Goal: Understand process/instructions

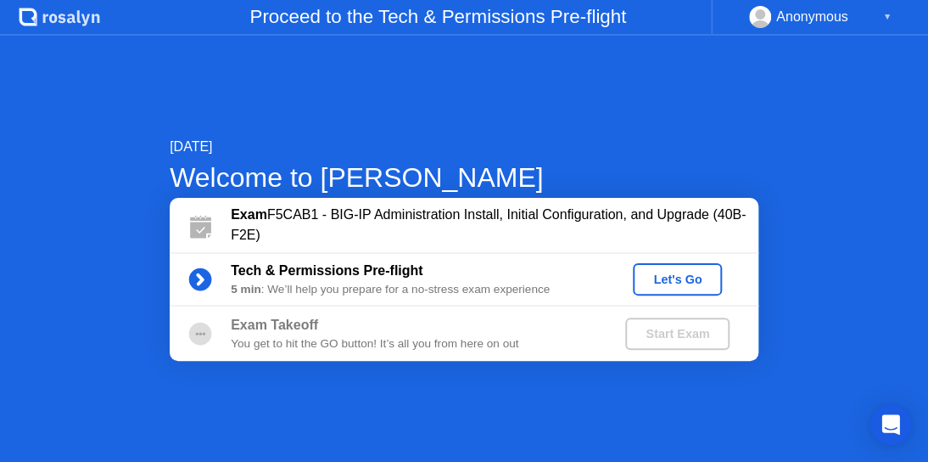
click at [676, 276] on div "Let's Go" at bounding box center [678, 279] width 76 height 14
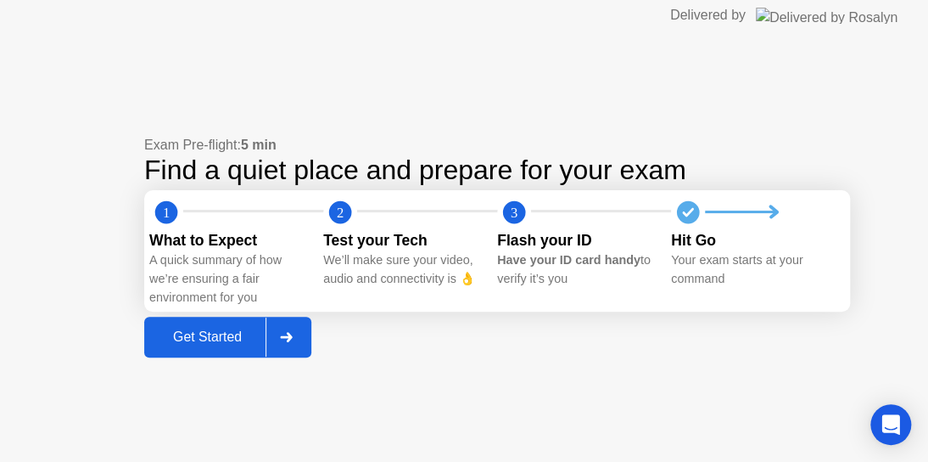
click at [182, 338] on div "Get Started" at bounding box center [207, 336] width 116 height 15
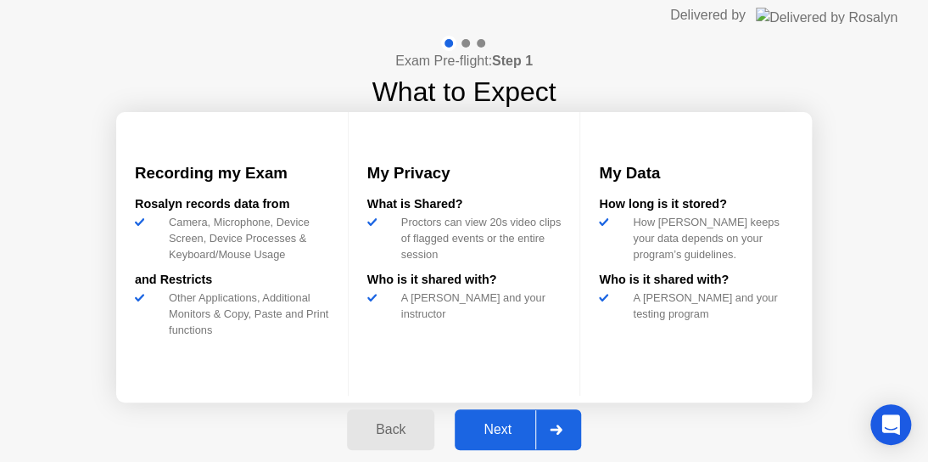
click at [509, 431] on div "Next" at bounding box center [498, 429] width 76 height 15
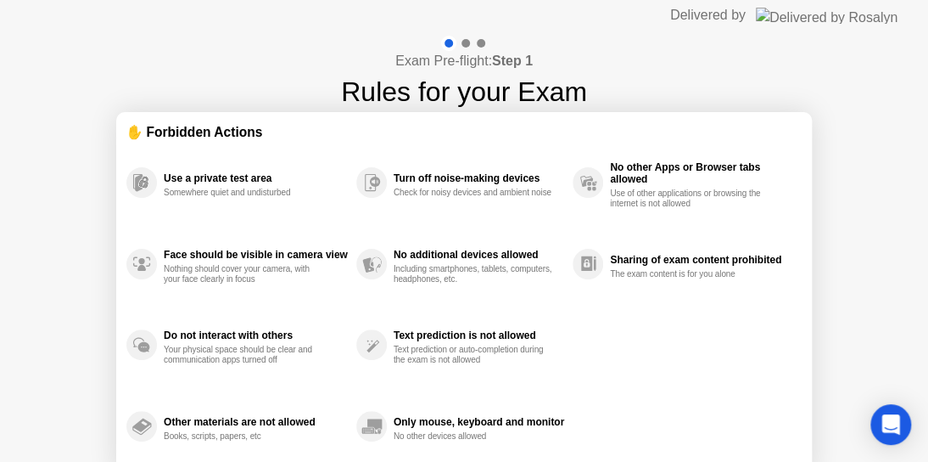
click at [75, 258] on div "Exam Pre-flight: Step 1 Rules for your Exam ✋ Forbidden Actions Use a private t…" at bounding box center [464, 284] width 928 height 506
click at [527, 305] on div "Text prediction is not allowed Text prediction or auto-completion during the ex…" at bounding box center [464, 345] width 216 height 81
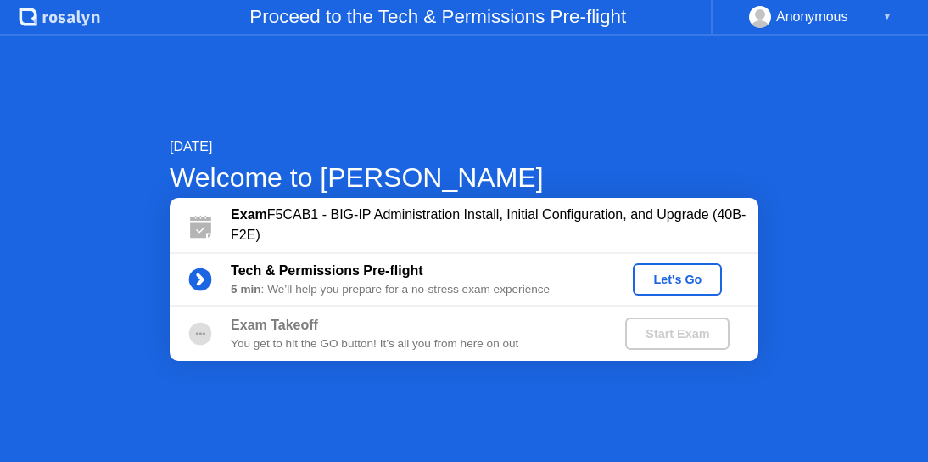
click at [692, 276] on div "Let's Go" at bounding box center [678, 279] width 76 height 14
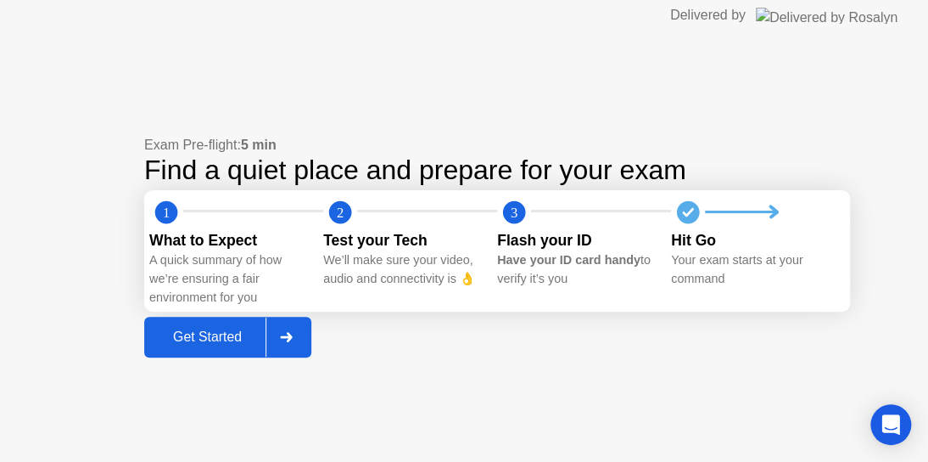
click at [199, 339] on div "Get Started" at bounding box center [207, 336] width 116 height 15
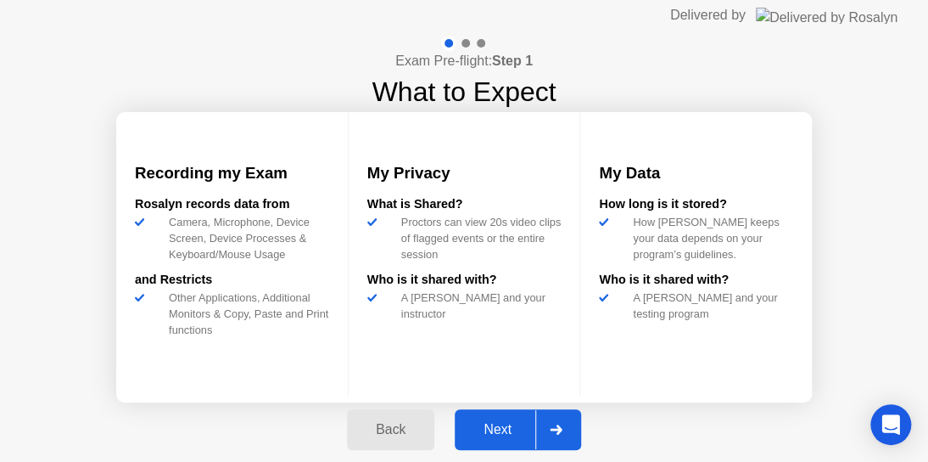
click at [512, 430] on div "Next" at bounding box center [498, 429] width 76 height 15
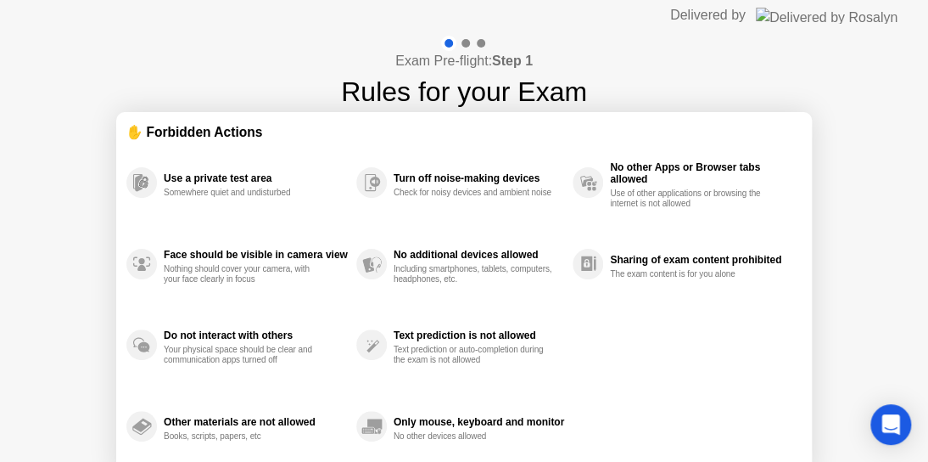
drag, startPoint x: 490, startPoint y: 336, endPoint x: 467, endPoint y: 261, distance: 78.4
click at [467, 261] on div "Use a private test area Somewhere quiet and undisturbed Face should be visible …" at bounding box center [463, 304] width 675 height 325
click at [464, 37] on div at bounding box center [463, 43] width 49 height 15
click at [465, 44] on div at bounding box center [466, 43] width 8 height 8
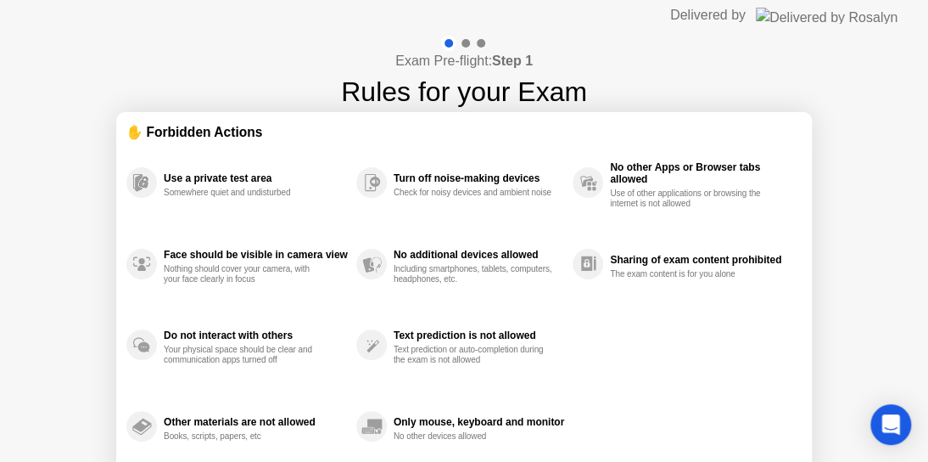
click at [465, 44] on div at bounding box center [466, 43] width 8 height 8
click at [53, 227] on div "Exam Pre-flight: Step 1 Rules for your Exam ✋ Forbidden Actions Use a private t…" at bounding box center [464, 284] width 928 height 506
click at [27, 251] on div "Exam Pre-flight: Step 1 Rules for your Exam ✋ Forbidden Actions Use a private t…" at bounding box center [464, 284] width 928 height 506
click at [888, 423] on icon "Open Intercom Messenger" at bounding box center [891, 424] width 20 height 22
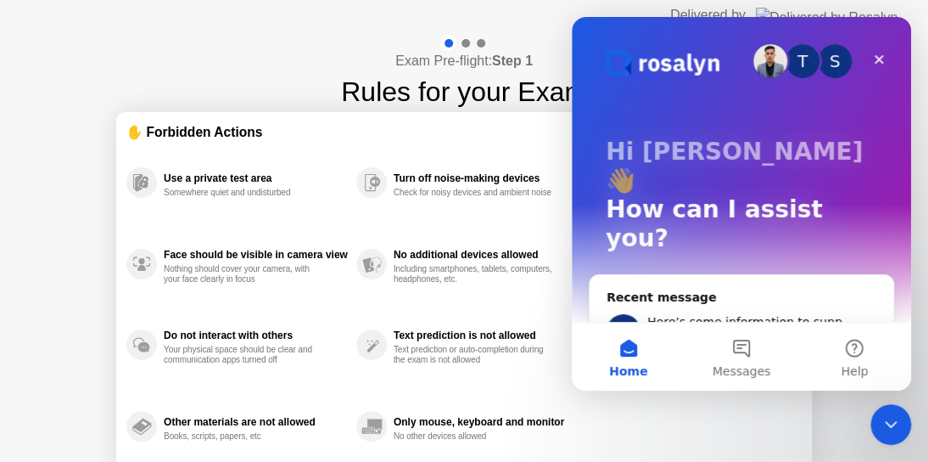
click at [376, 311] on div "Text prediction is not allowed Text prediction or auto-completion during the ex…" at bounding box center [464, 345] width 216 height 81
click at [882, 419] on icon "Close Intercom Messenger" at bounding box center [888, 421] width 20 height 20
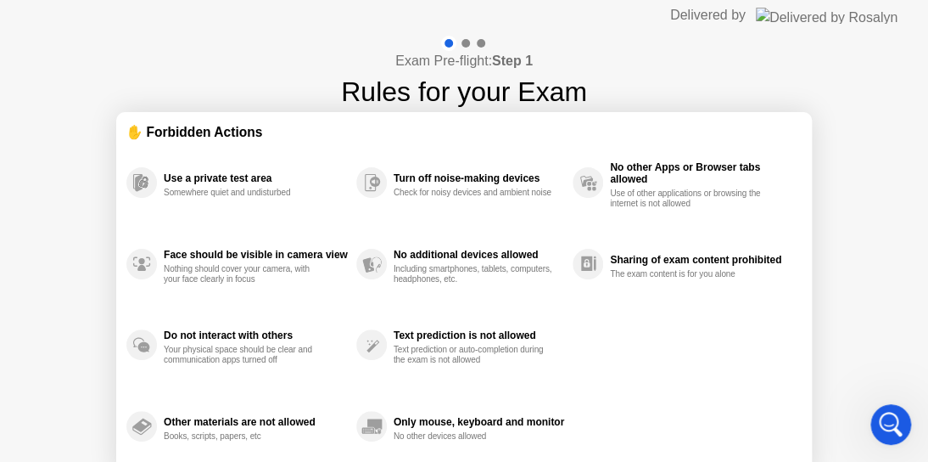
click at [884, 58] on div "Exam Pre-flight: Step 1 Rules for your Exam ✋ Forbidden Actions Use a private t…" at bounding box center [464, 284] width 928 height 506
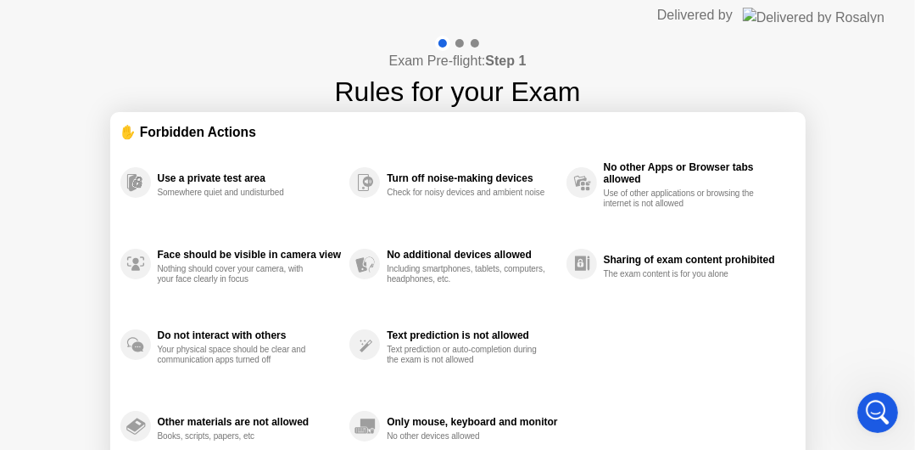
click at [464, 42] on div at bounding box center [458, 43] width 49 height 15
click at [483, 41] on div "Exam Pre-flight: Step 1 Rules for your Exam" at bounding box center [458, 74] width 246 height 76
click at [479, 42] on div at bounding box center [458, 43] width 49 height 15
